Goal: Information Seeking & Learning: Learn about a topic

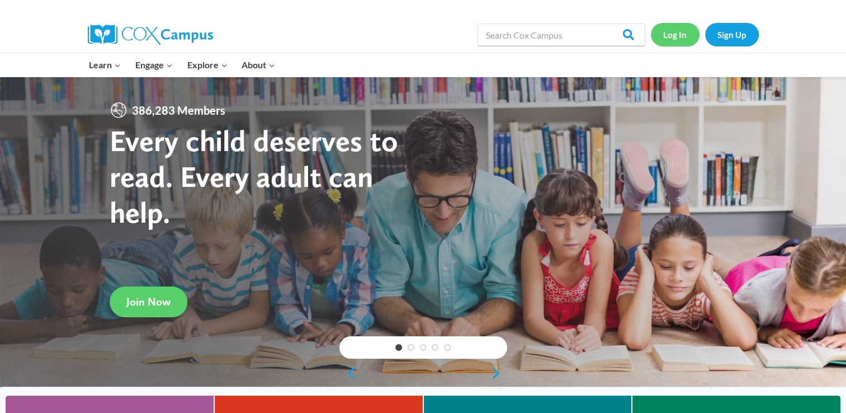
click at [678, 34] on link "Log In" at bounding box center [675, 34] width 49 height 23
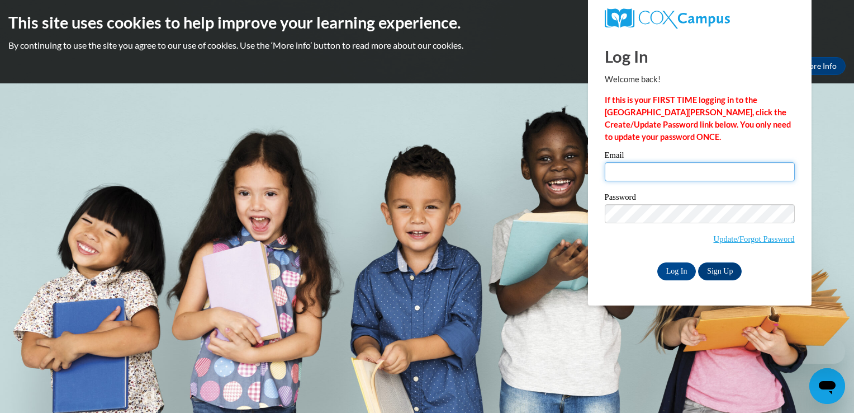
click at [644, 174] on input "Email" at bounding box center [700, 171] width 190 height 19
type input "popekayla998@gmail.com"
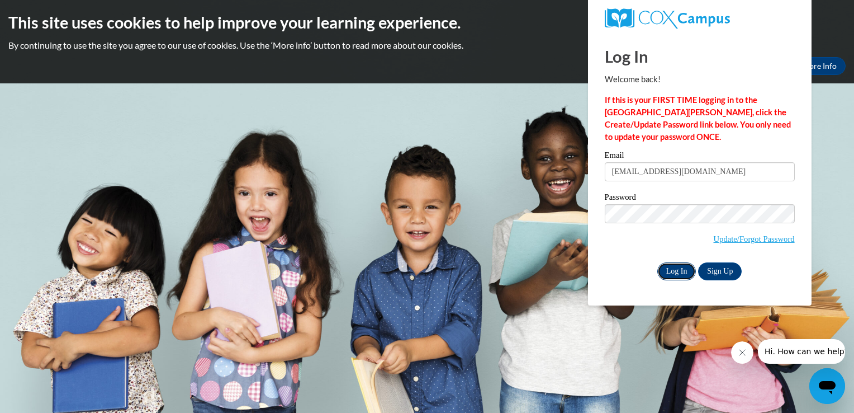
click at [670, 273] on input "Log In" at bounding box center [676, 271] width 39 height 18
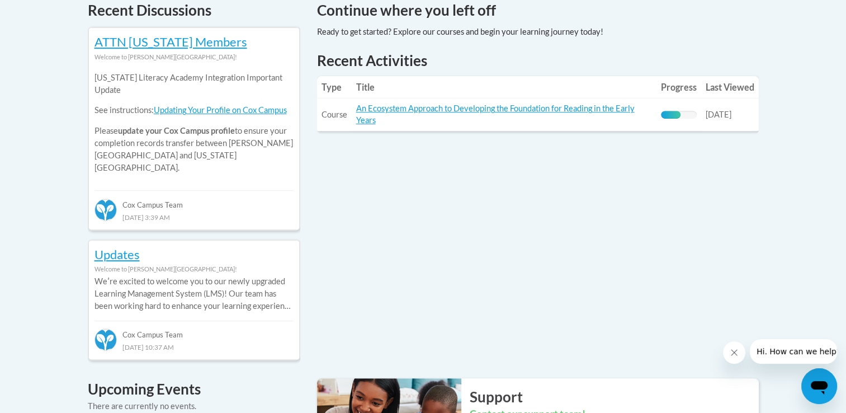
scroll to position [495, 0]
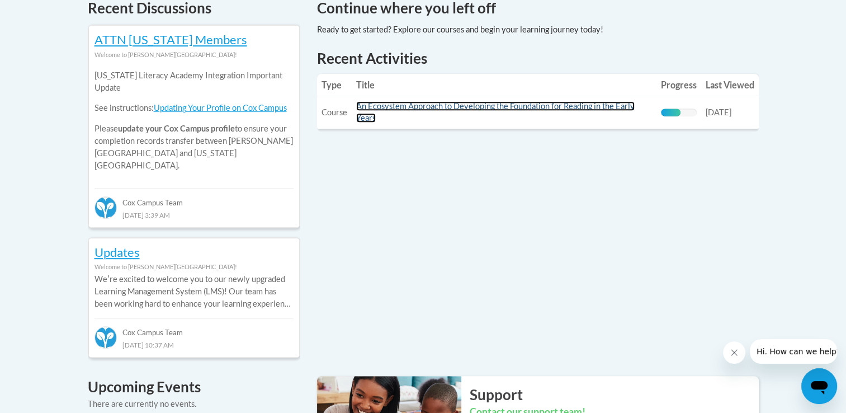
click at [496, 110] on link "An Ecosystem Approach to Developing the Foundation for Reading in the Early Yea…" at bounding box center [495, 111] width 278 height 21
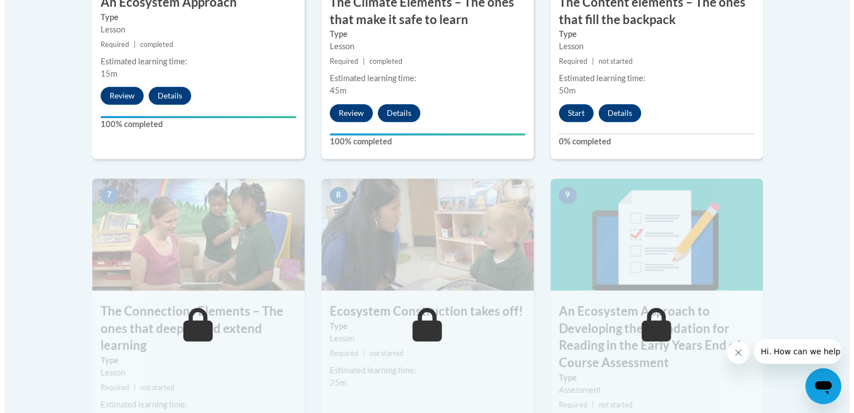
scroll to position [843, 0]
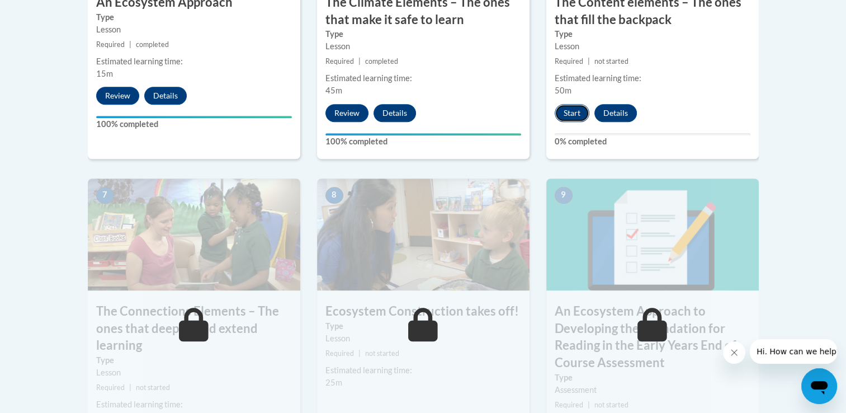
click at [572, 110] on button "Start" at bounding box center [572, 113] width 35 height 18
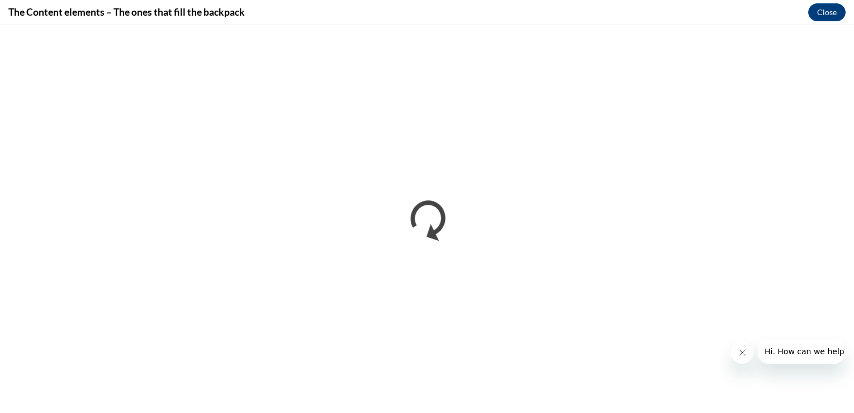
scroll to position [0, 0]
